Goal: Obtain resource: Download file/media

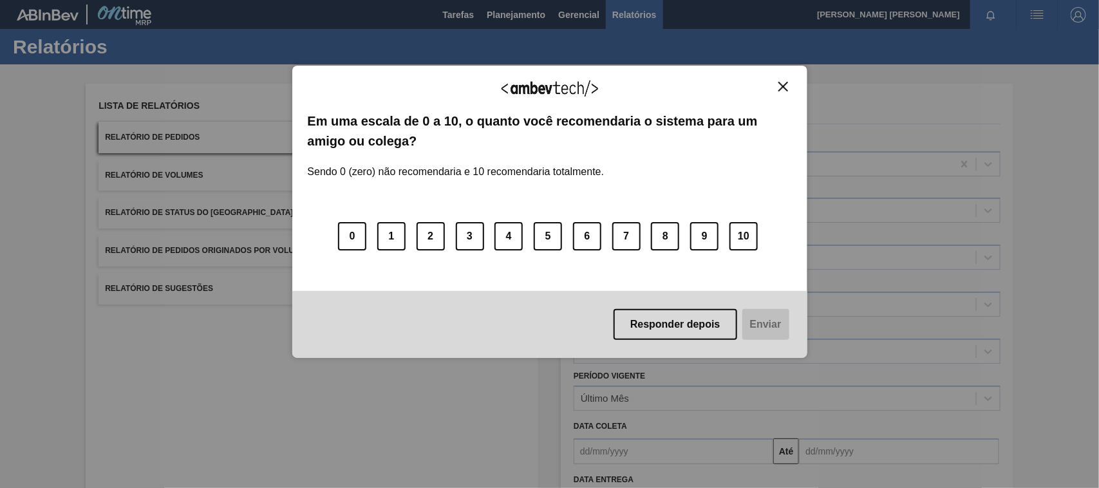
click at [783, 79] on div "Agradecemos seu feedback! Em uma escala de 0 a 10, o quanto você recomendaria o…" at bounding box center [549, 212] width 515 height 292
click at [781, 86] on img "Close" at bounding box center [783, 87] width 10 height 10
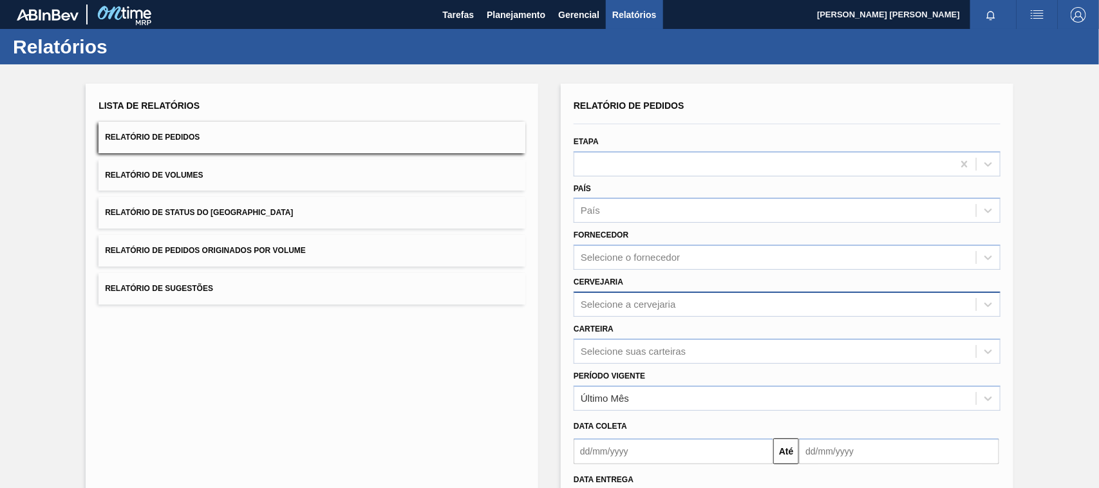
click at [632, 303] on div "Selecione a cervejaria" at bounding box center [628, 304] width 95 height 11
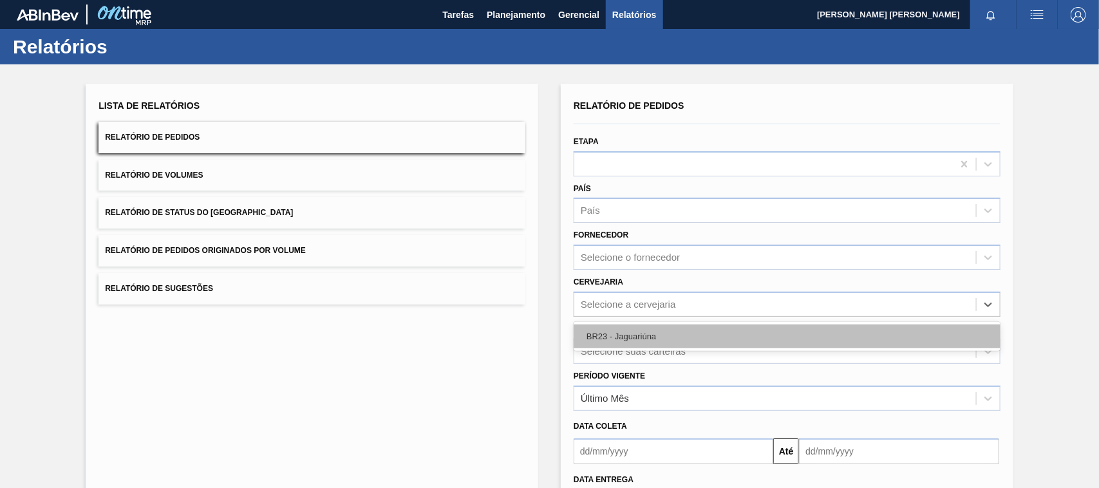
click at [611, 335] on div "BR23 - Jaguariúna" at bounding box center [786, 336] width 427 height 24
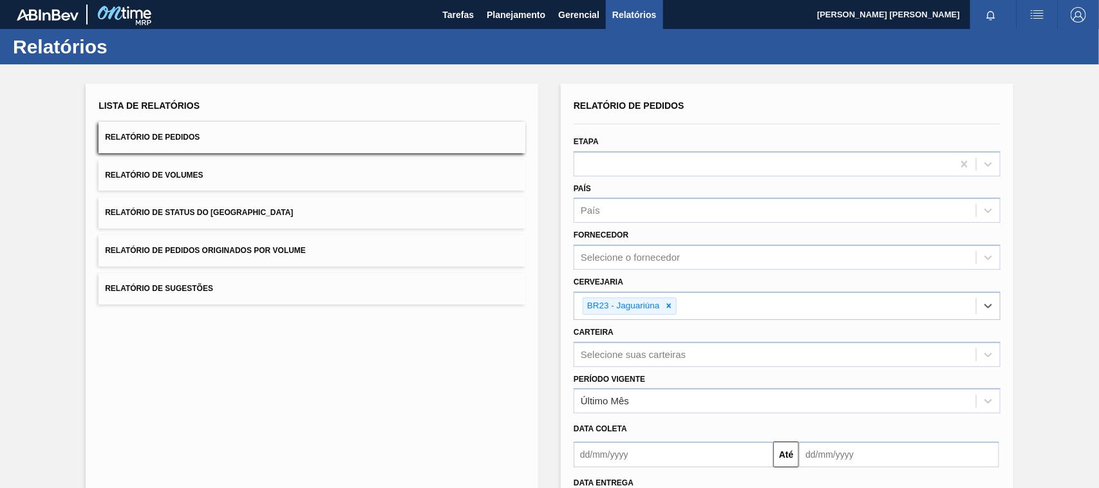
scroll to position [109, 0]
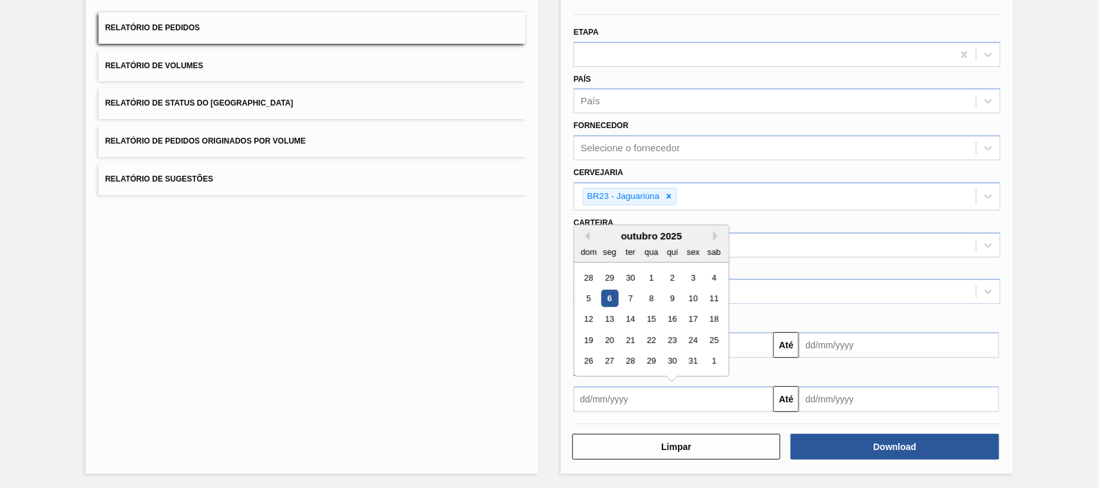
click at [655, 393] on input "text" at bounding box center [673, 399] width 200 height 26
click at [610, 299] on div "6" at bounding box center [609, 298] width 17 height 17
type input "[DATE]"
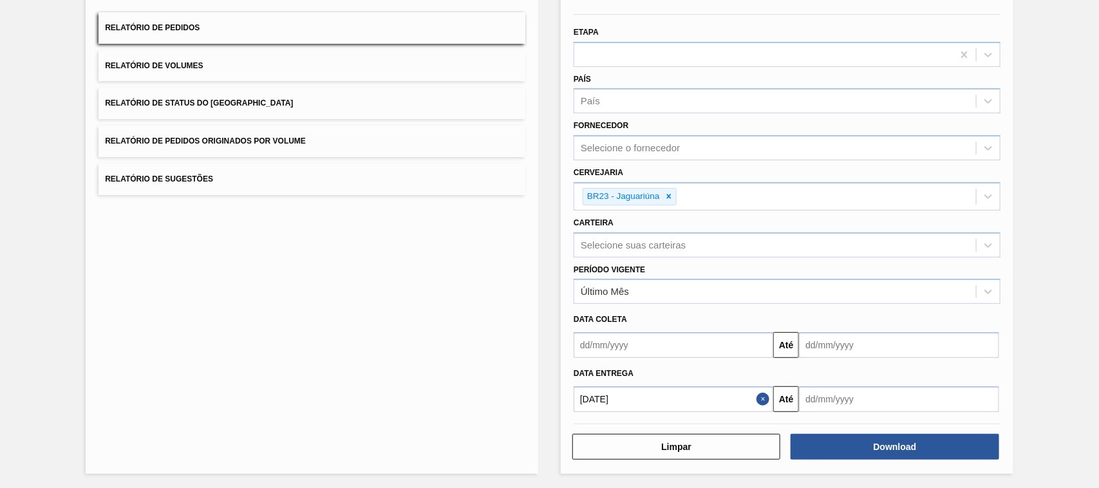
click at [822, 393] on input "text" at bounding box center [899, 399] width 200 height 26
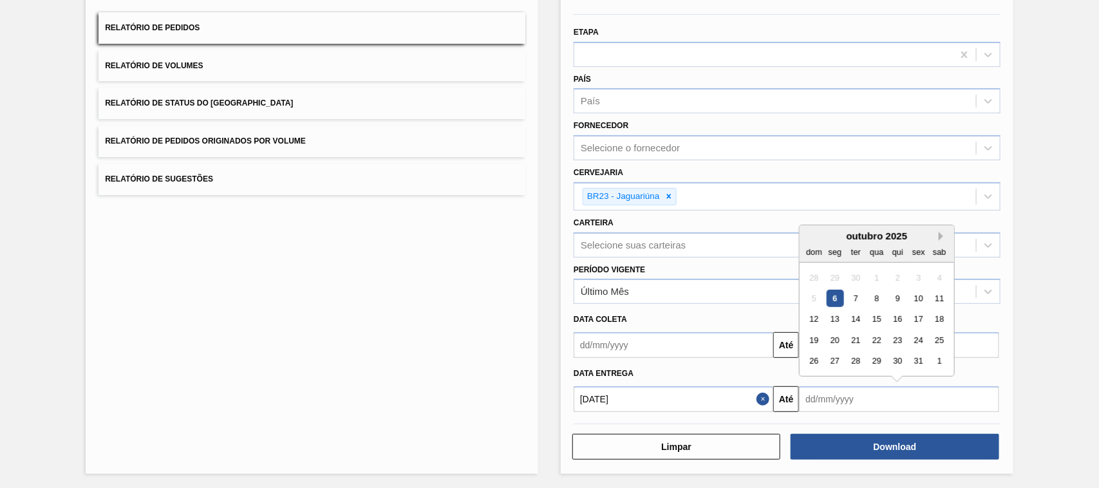
click at [940, 235] on button "Next Month" at bounding box center [942, 236] width 9 height 9
click at [811, 235] on button "Previous Month" at bounding box center [810, 236] width 9 height 9
click at [808, 297] on div "5" at bounding box center [813, 298] width 17 height 17
click at [768, 398] on button "Close" at bounding box center [764, 399] width 17 height 26
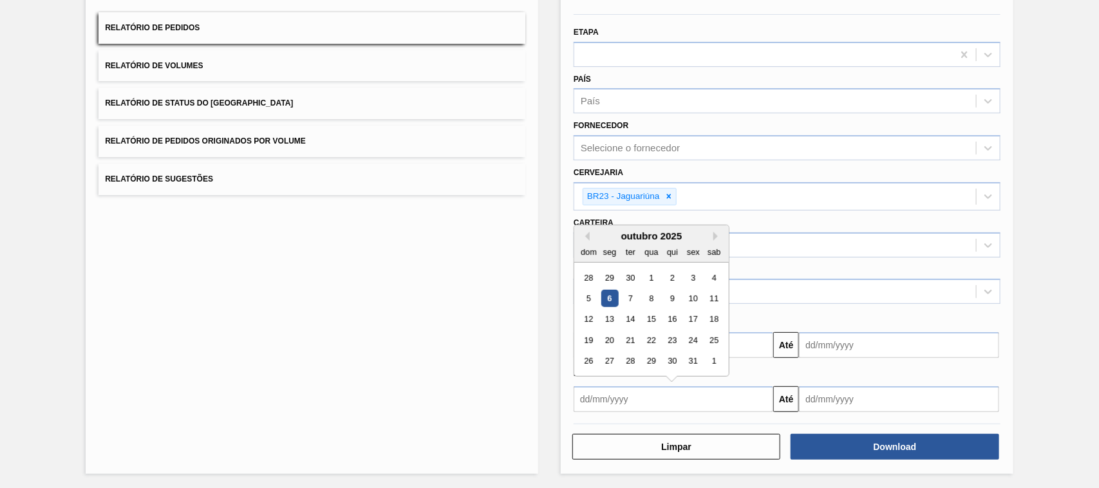
click at [757, 398] on input "text" at bounding box center [673, 399] width 200 height 26
click at [586, 298] on div "5" at bounding box center [588, 298] width 17 height 17
type input "[DATE]"
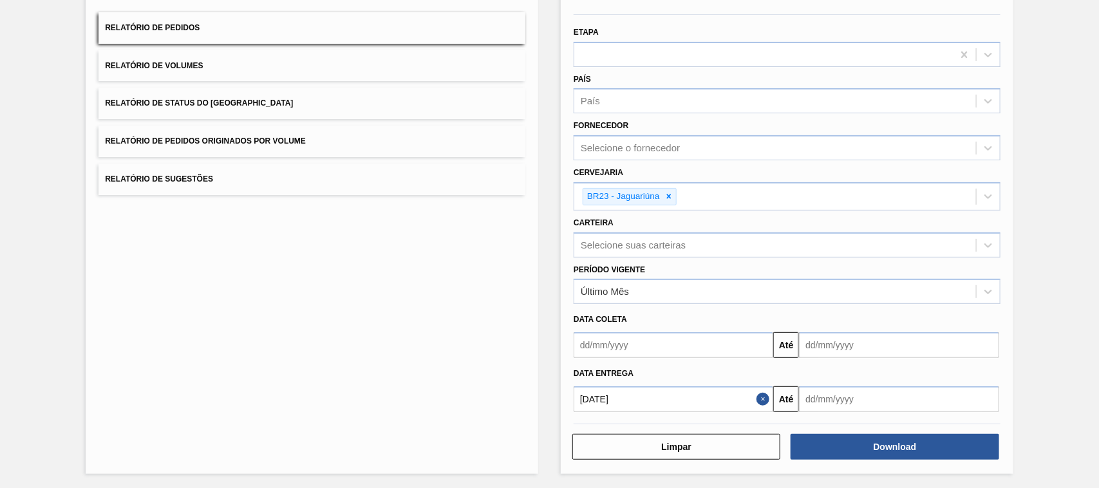
click at [845, 401] on input "text" at bounding box center [899, 399] width 200 height 26
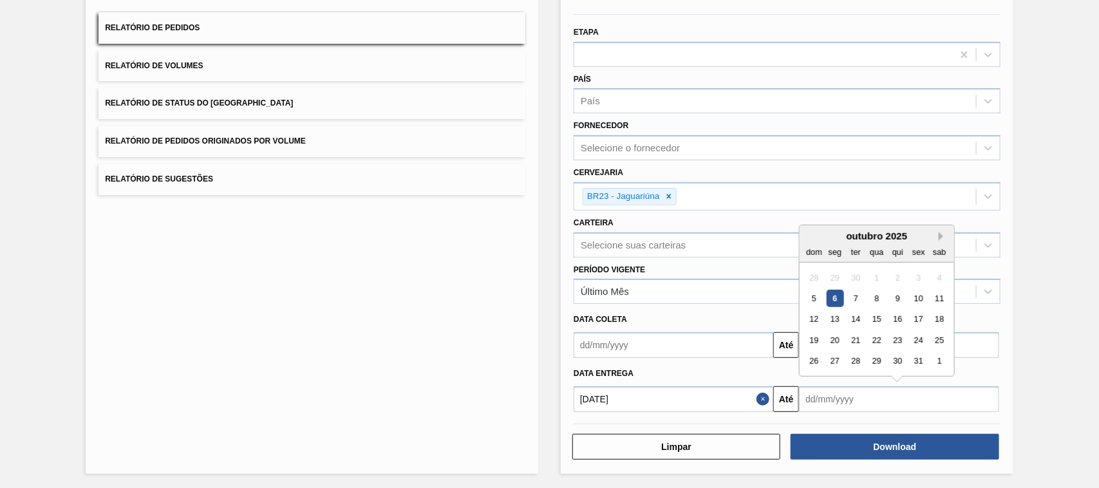
click at [941, 232] on button "Next Month" at bounding box center [942, 236] width 9 height 9
click at [902, 295] on div "6" at bounding box center [897, 298] width 17 height 17
type input "[DATE]"
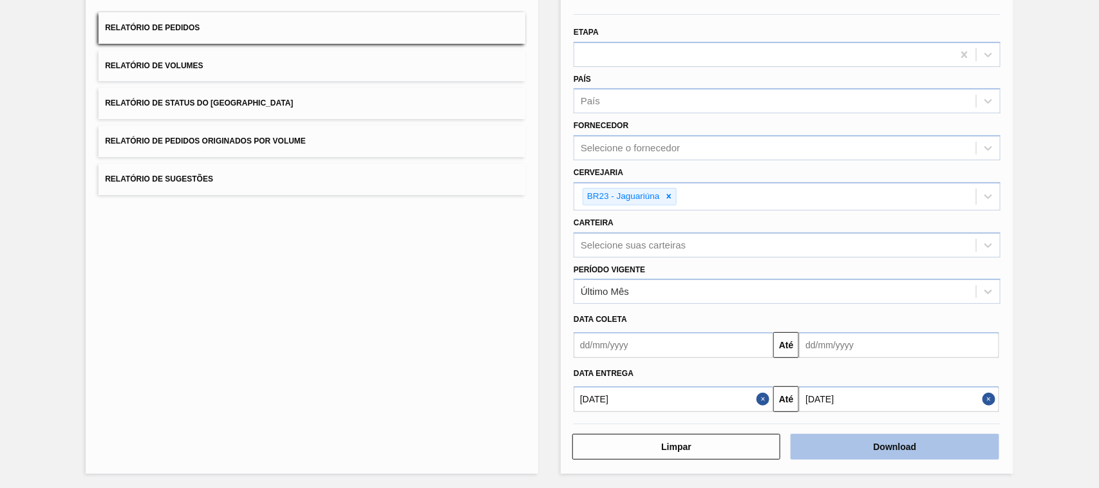
click at [906, 441] on button "Download" at bounding box center [894, 447] width 208 height 26
click at [430, 68] on button "Relatório de Volumes" at bounding box center [311, 66] width 427 height 32
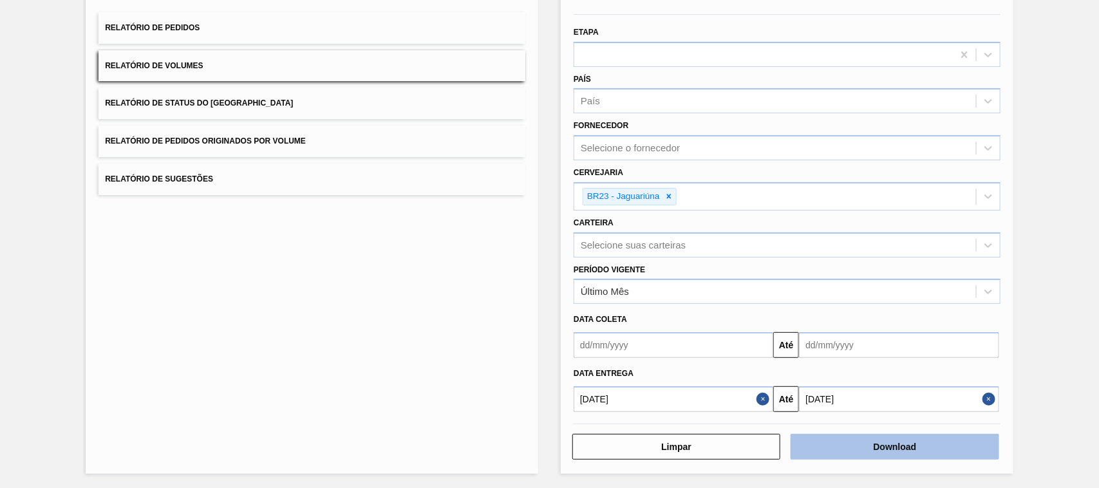
click at [929, 439] on button "Download" at bounding box center [894, 447] width 208 height 26
